Goal: Information Seeking & Learning: Learn about a topic

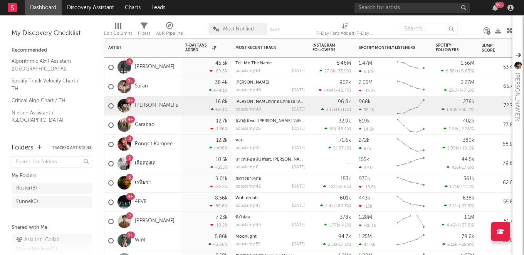
click at [129, 101] on div "9+" at bounding box center [131, 101] width 6 height 0
click at [132, 120] on div "9+" at bounding box center [131, 120] width 6 height 0
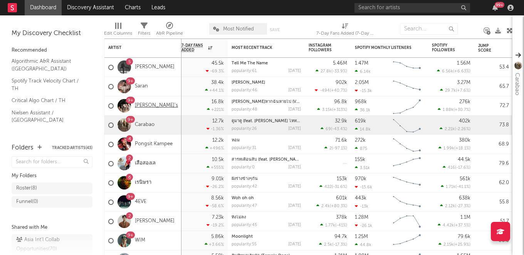
click at [143, 105] on link "[PERSON_NAME]'s" at bounding box center [156, 106] width 43 height 7
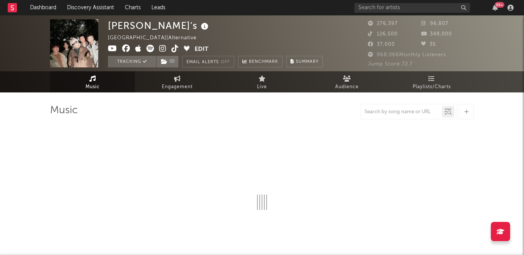
select select "6m"
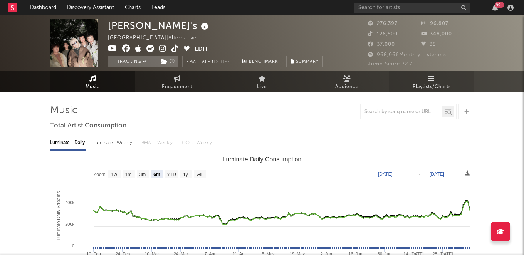
click at [430, 82] on link "Playlists/Charts" at bounding box center [431, 81] width 85 height 21
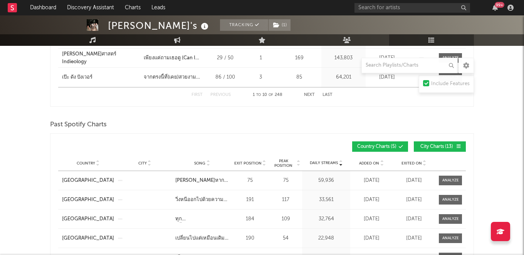
scroll to position [444, 0]
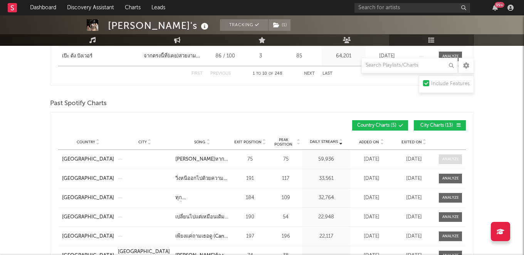
click at [440, 158] on span at bounding box center [450, 160] width 23 height 10
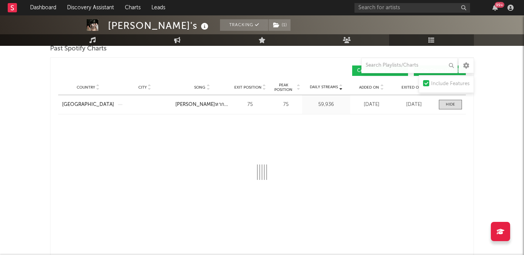
scroll to position [543, 0]
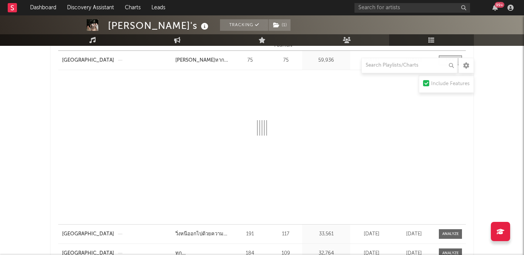
select select "1w"
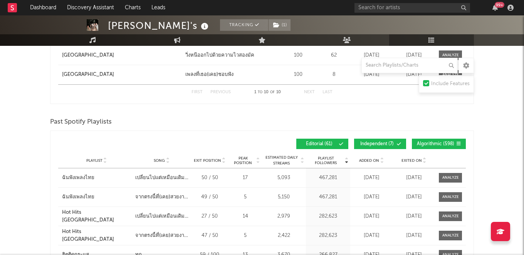
scroll to position [1124, 0]
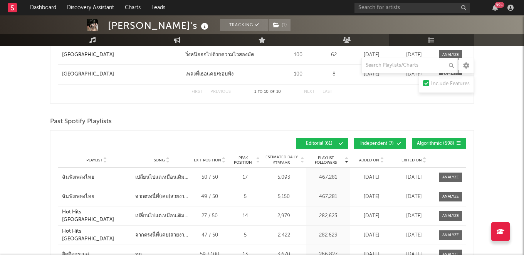
click at [410, 158] on span "Exited On" at bounding box center [412, 160] width 20 height 5
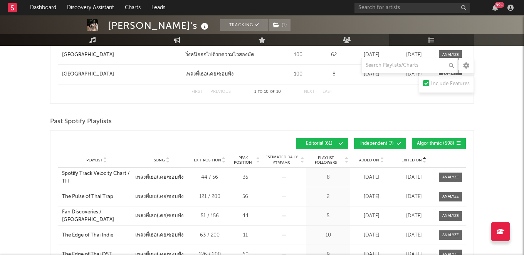
click at [410, 158] on span "Exited On" at bounding box center [412, 160] width 20 height 5
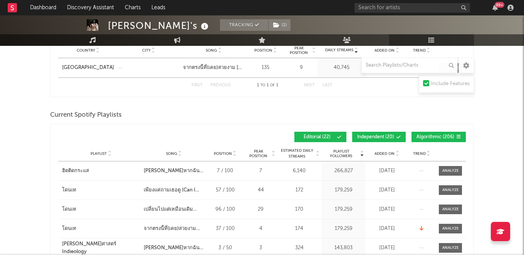
scroll to position [0, 0]
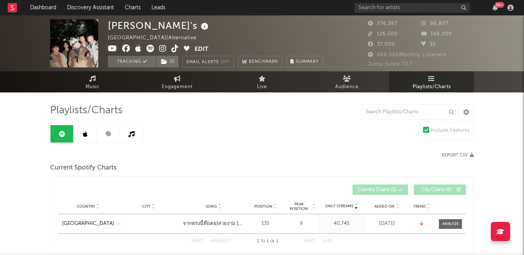
click at [84, 138] on link at bounding box center [85, 133] width 23 height 17
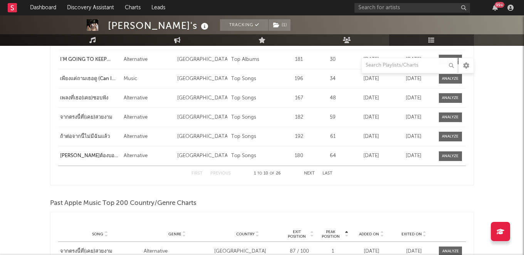
scroll to position [1254, 0]
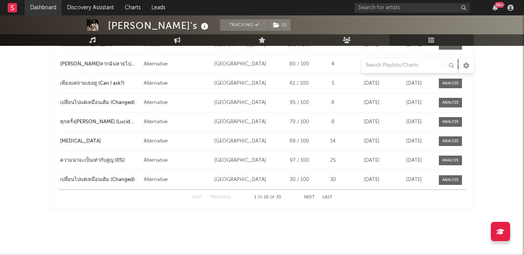
click at [52, 10] on link "Dashboard" at bounding box center [43, 7] width 37 height 15
